Goal: Transaction & Acquisition: Purchase product/service

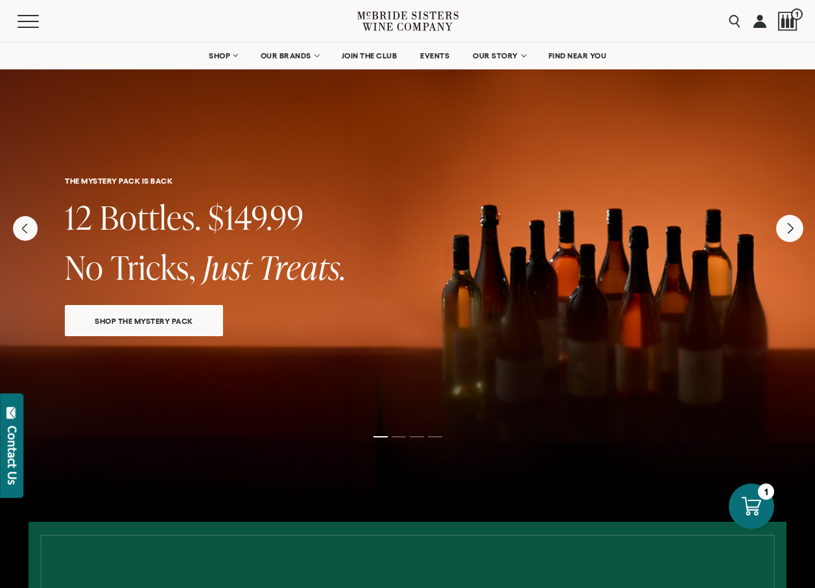
click at [788, 233] on icon "Next" at bounding box center [789, 228] width 27 height 27
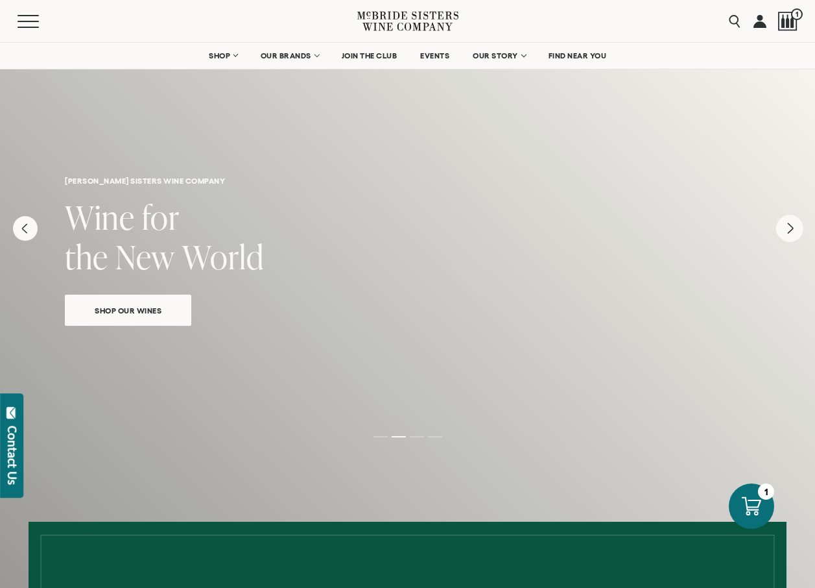
click at [788, 233] on icon "Next" at bounding box center [789, 228] width 27 height 27
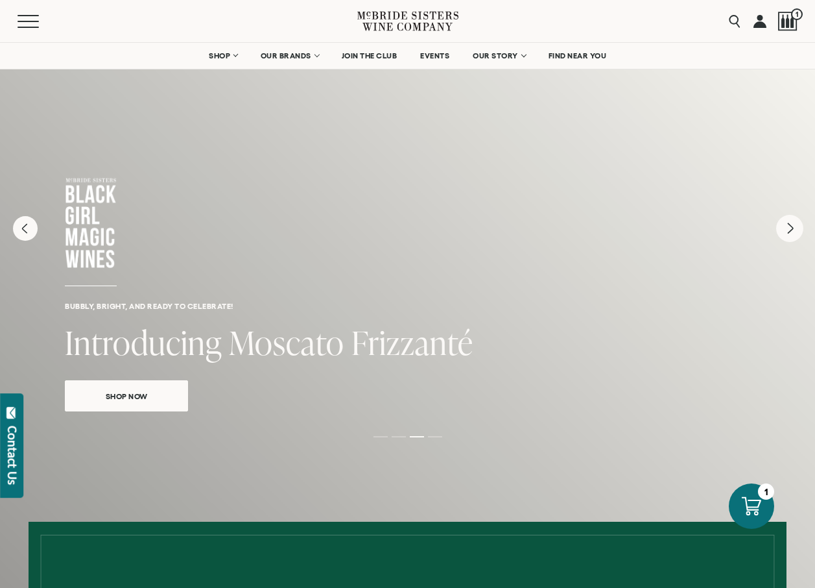
click at [788, 233] on icon "Next" at bounding box center [789, 228] width 27 height 27
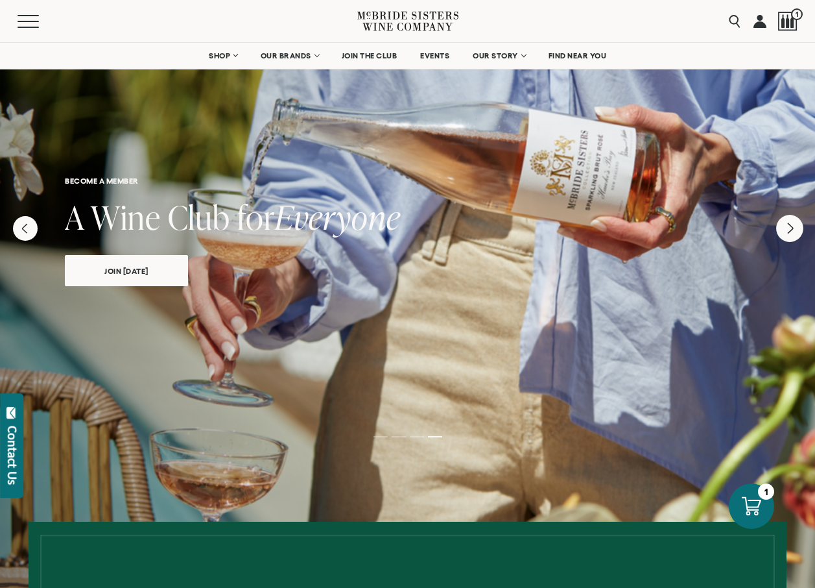
click at [788, 233] on icon "Next" at bounding box center [789, 228] width 27 height 27
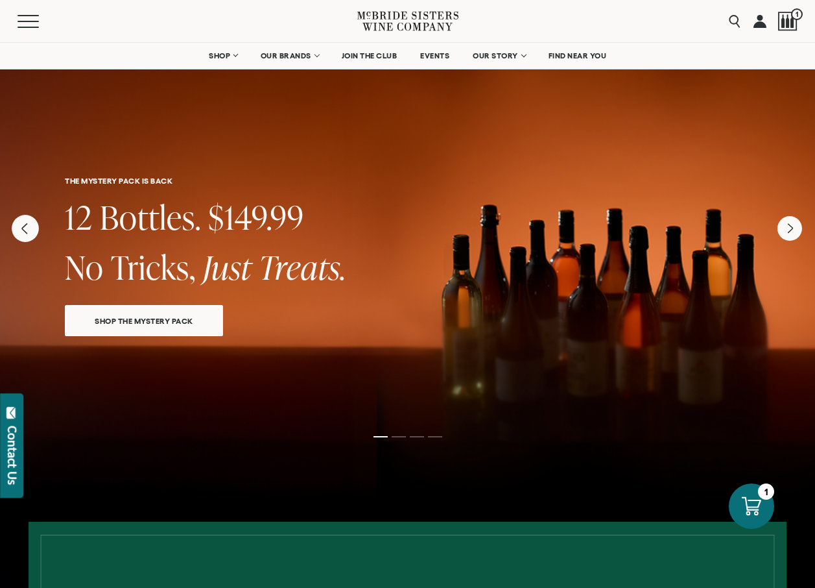
click at [31, 233] on icon "Previous" at bounding box center [25, 228] width 27 height 27
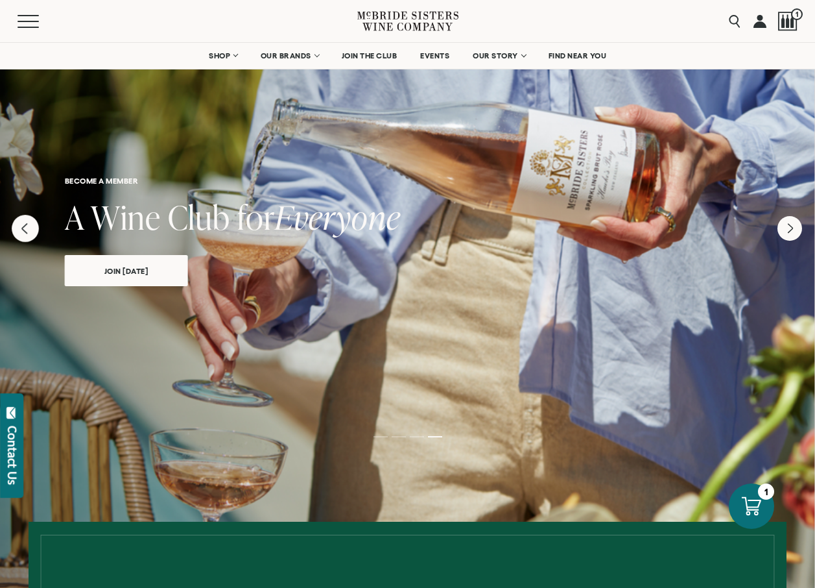
click at [31, 233] on icon "Previous" at bounding box center [25, 228] width 27 height 27
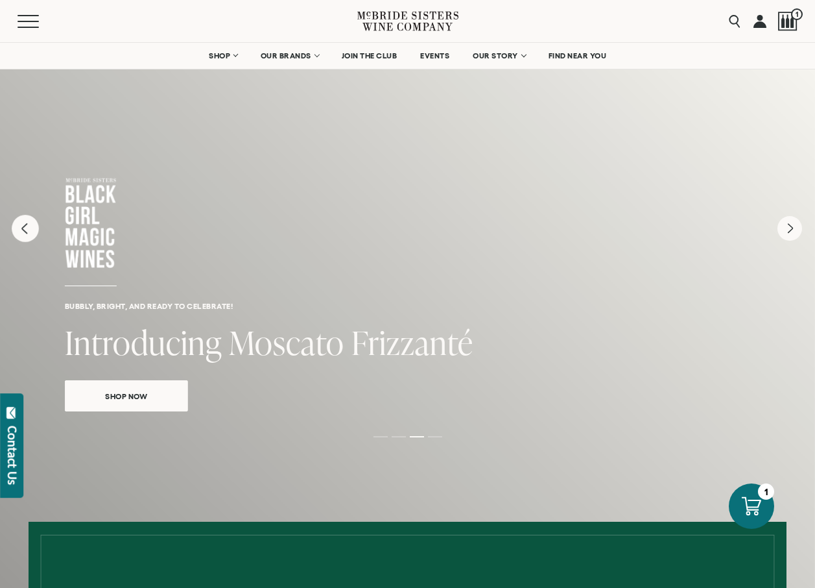
click at [31, 233] on icon "Previous" at bounding box center [25, 228] width 27 height 27
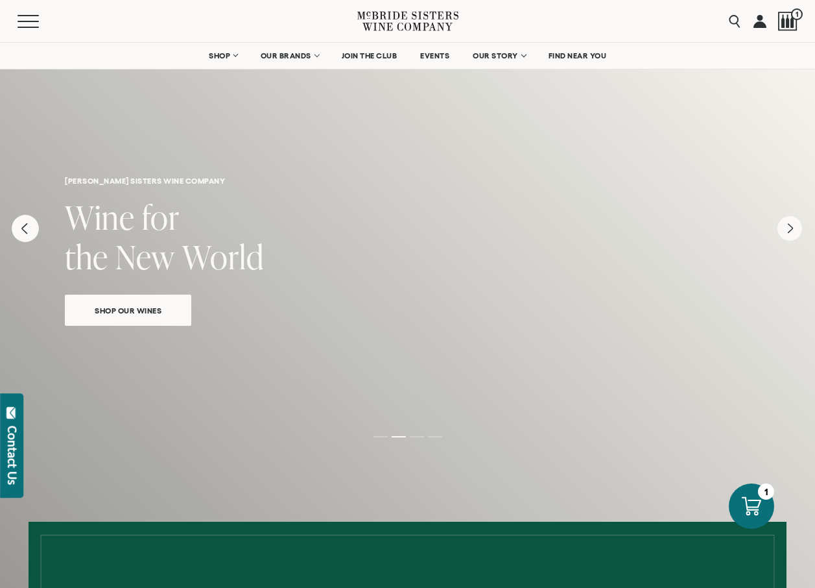
click at [31, 233] on icon "Previous" at bounding box center [25, 228] width 27 height 27
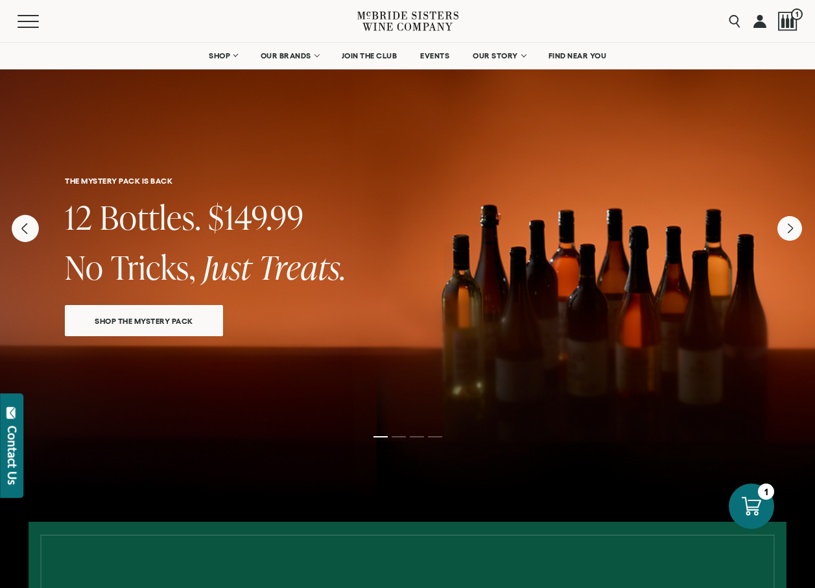
click at [31, 233] on icon "Previous" at bounding box center [25, 228] width 27 height 27
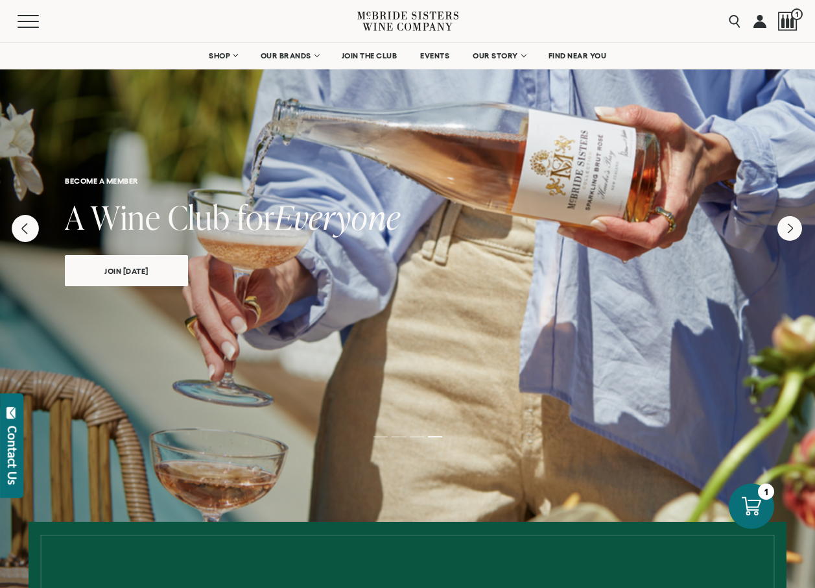
click at [24, 228] on icon "Previous" at bounding box center [24, 228] width 5 height 10
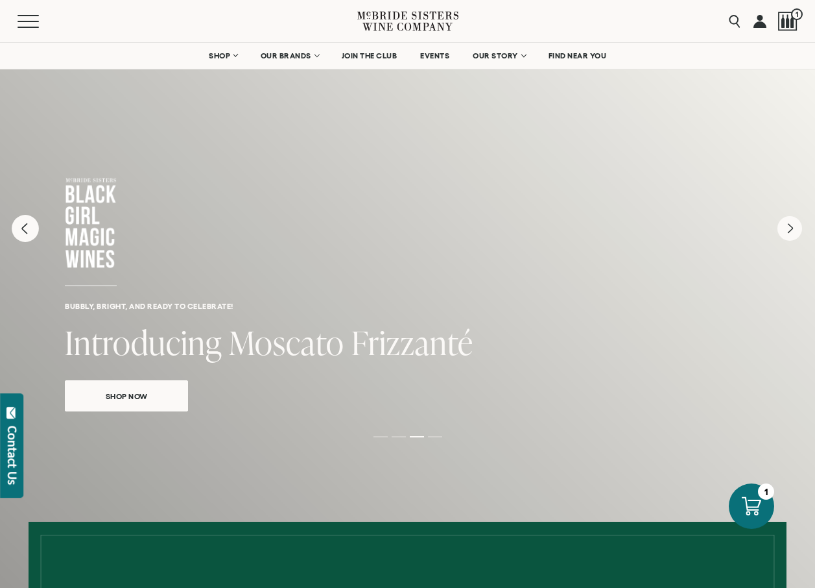
click at [24, 228] on icon "Previous" at bounding box center [24, 228] width 5 height 10
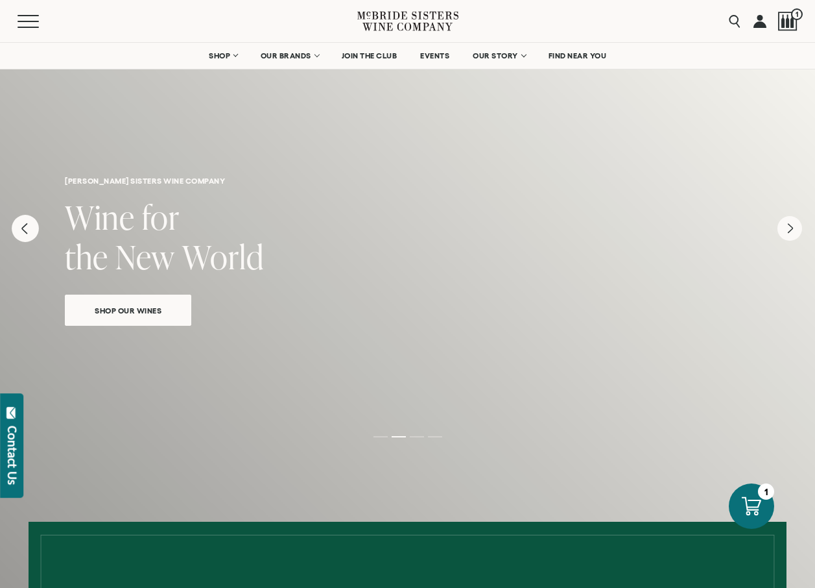
click at [24, 228] on icon "Previous" at bounding box center [24, 228] width 5 height 10
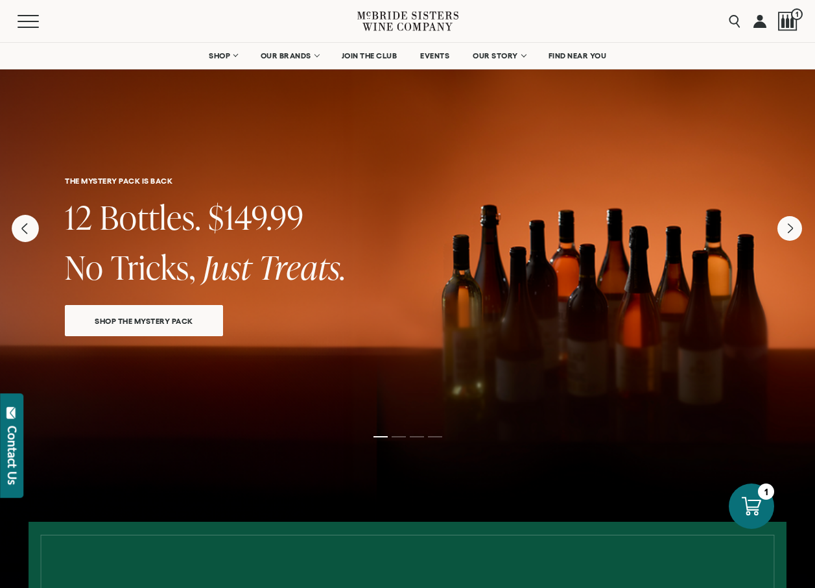
click at [24, 228] on icon "Previous" at bounding box center [24, 228] width 5 height 10
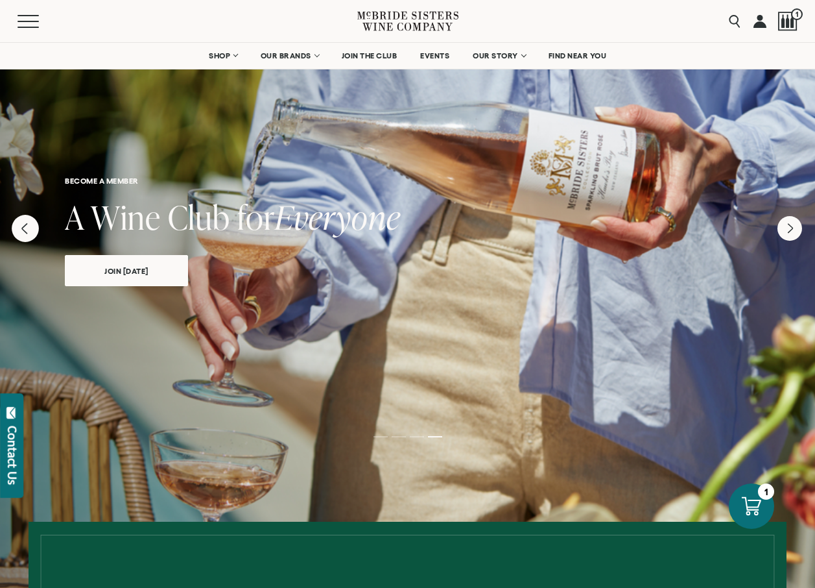
click at [24, 228] on icon "Previous" at bounding box center [24, 228] width 5 height 10
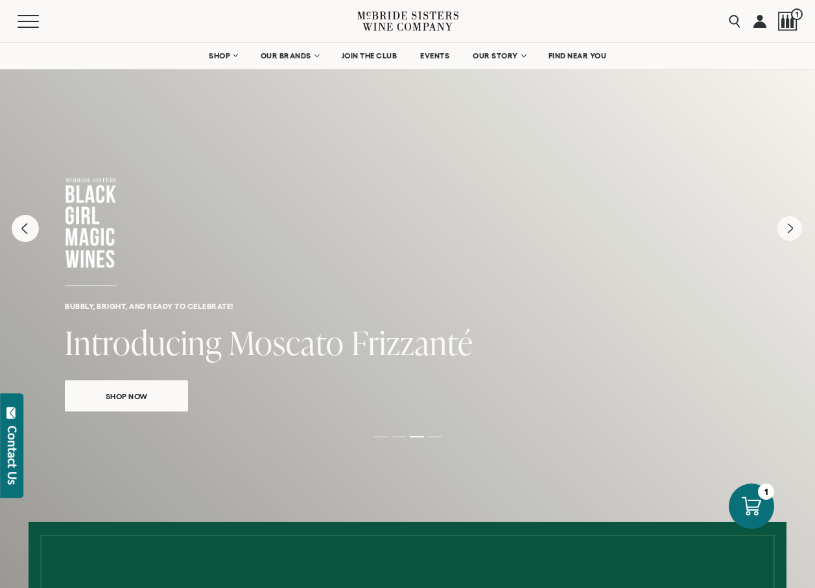
click at [24, 228] on icon "Previous" at bounding box center [24, 228] width 5 height 10
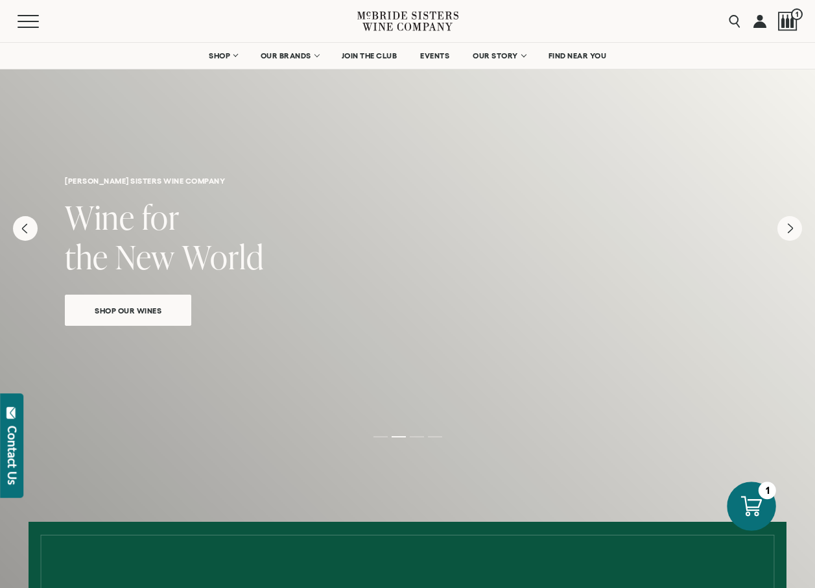
click at [757, 503] on icon at bounding box center [751, 506] width 21 height 21
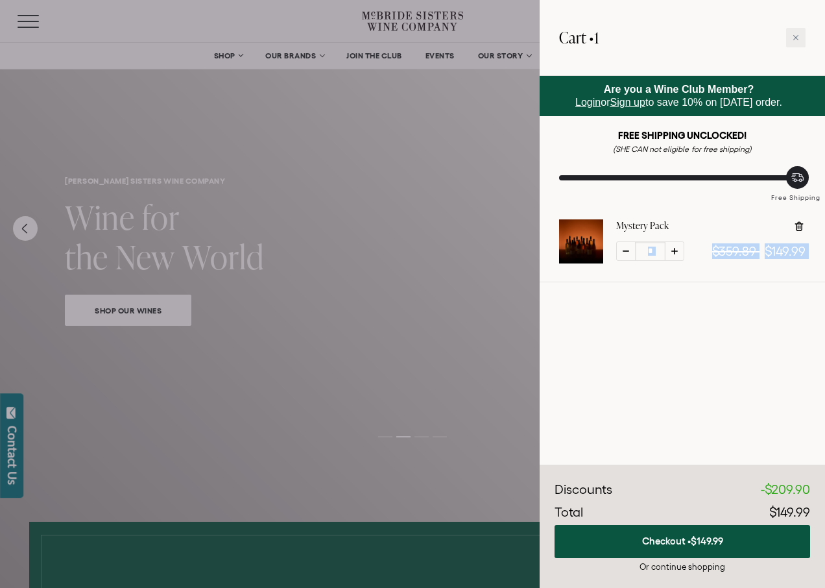
drag, startPoint x: 824, startPoint y: 227, endPoint x: 822, endPoint y: 366, distance: 138.8
click at [815, 364] on div "Are you a Wine Club Member? Login or Sign up to save 10% on [DATE] order. FREE …" at bounding box center [682, 270] width 285 height 389
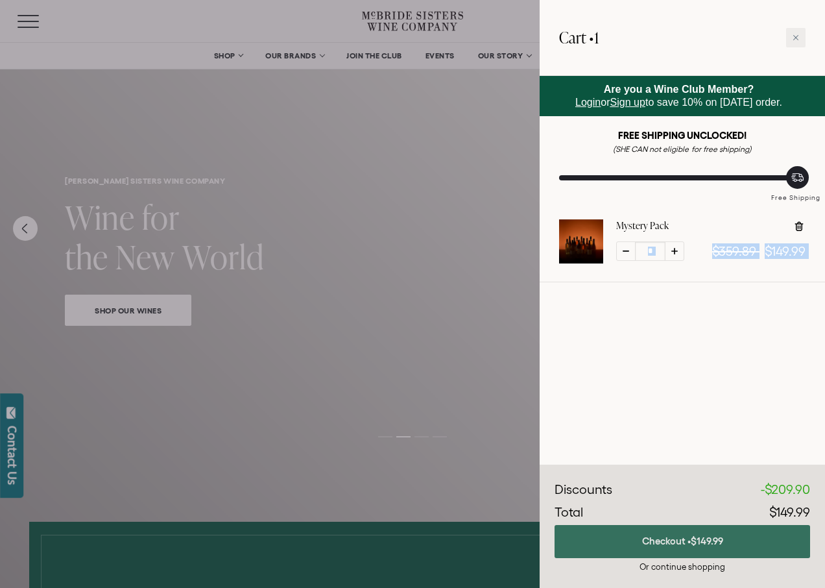
click at [658, 540] on button "Checkout • $149.99" at bounding box center [683, 541] width 256 height 33
